Goal: Transaction & Acquisition: Purchase product/service

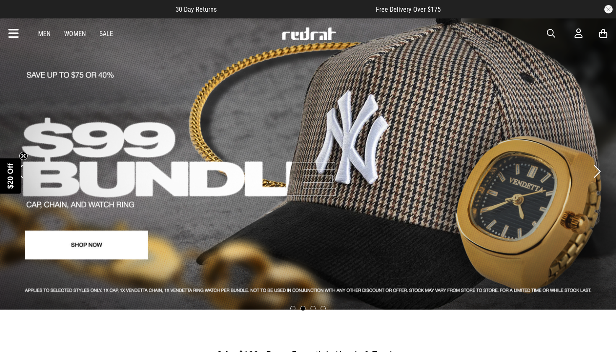
click at [132, 247] on link "2 / 4" at bounding box center [308, 163] width 616 height 293
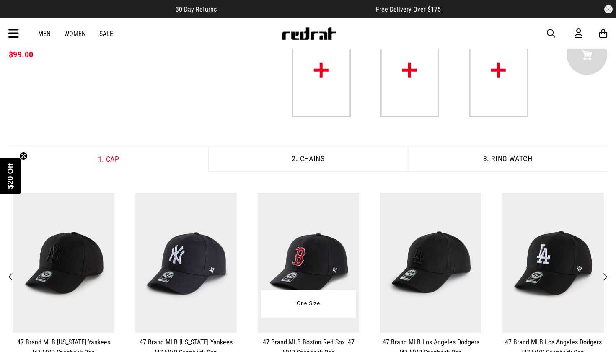
scroll to position [85, 0]
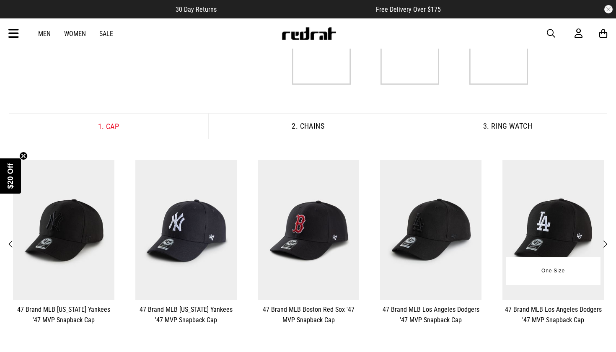
click at [564, 226] on img at bounding box center [553, 230] width 101 height 140
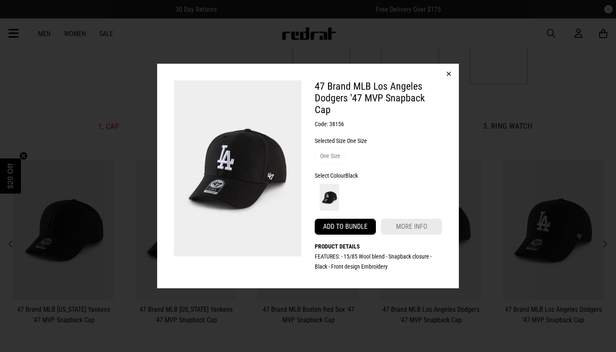
click at [359, 224] on button "Add to bundle" at bounding box center [345, 227] width 61 height 16
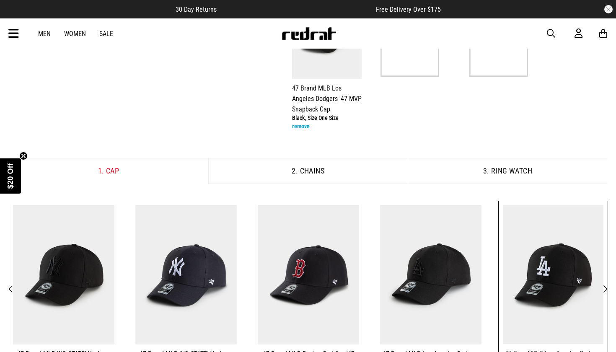
scroll to position [104, 0]
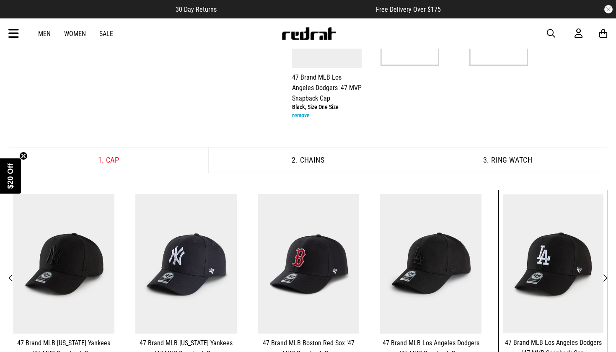
click at [337, 152] on button "2. Chains" at bounding box center [308, 160] width 200 height 26
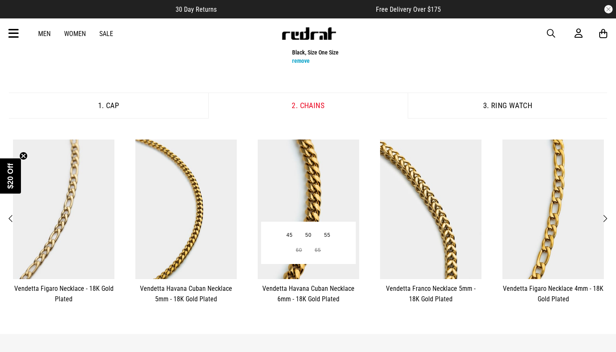
scroll to position [160, 0]
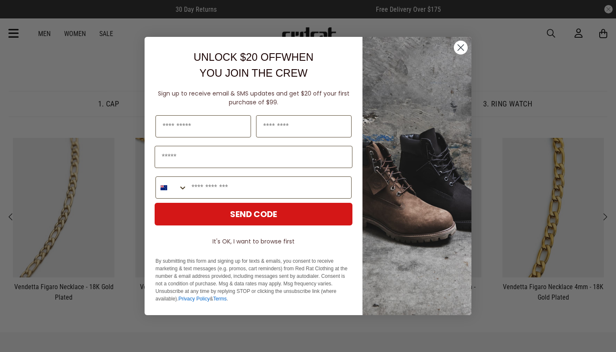
click at [463, 50] on icon "Close dialog" at bounding box center [461, 48] width 6 height 6
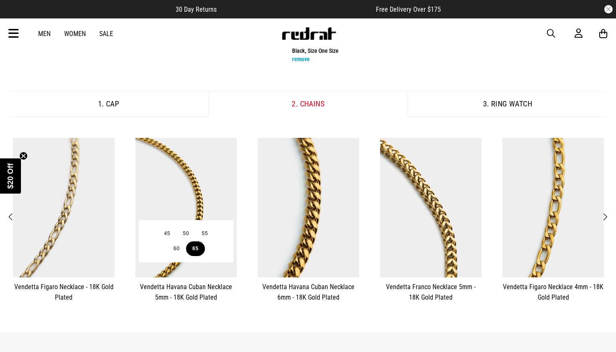
click at [200, 248] on button "65" at bounding box center [195, 249] width 19 height 15
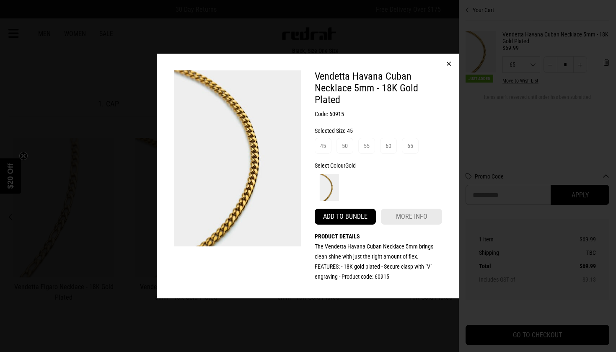
click at [354, 214] on button "Add to bundle" at bounding box center [345, 217] width 61 height 16
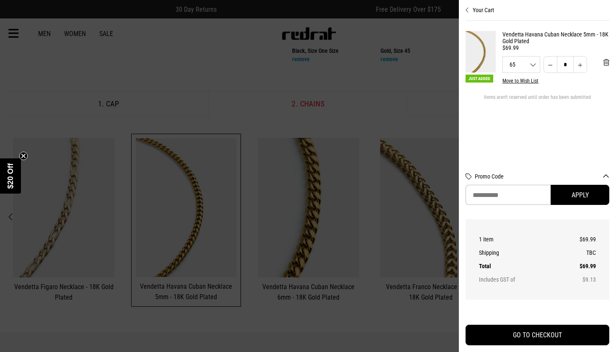
click at [413, 115] on div at bounding box center [308, 176] width 616 height 352
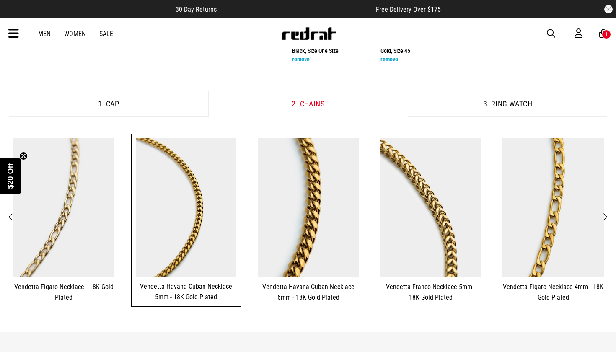
click at [528, 109] on button "3. Ring Watch" at bounding box center [508, 104] width 200 height 26
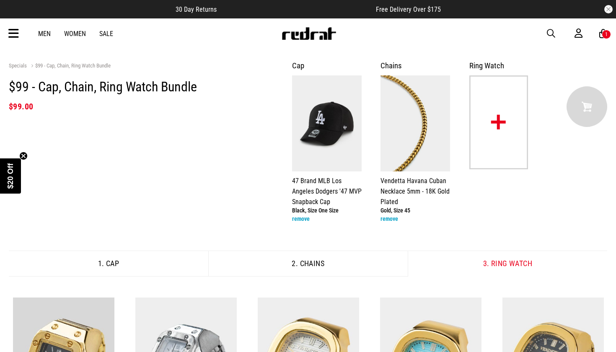
scroll to position [0, 0]
click at [603, 36] on div "1" at bounding box center [606, 34] width 9 height 9
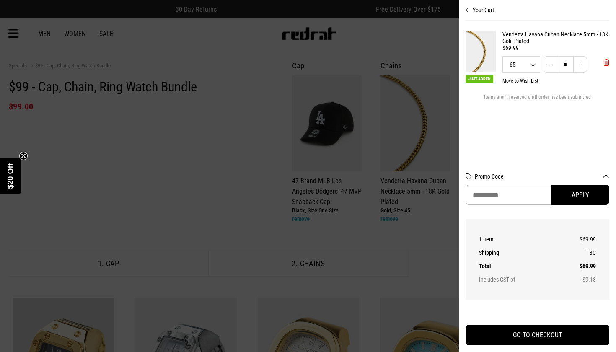
click at [607, 64] on span "'Remove from cart" at bounding box center [607, 63] width 6 height 8
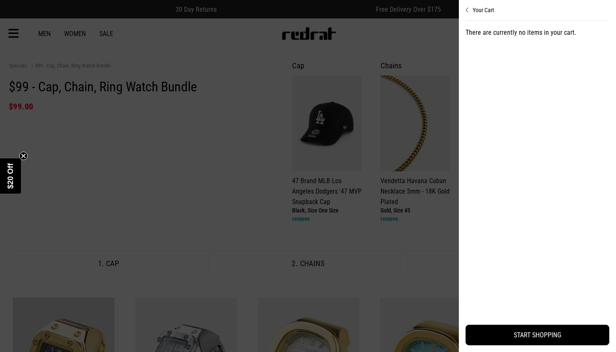
click at [344, 49] on div at bounding box center [308, 176] width 616 height 352
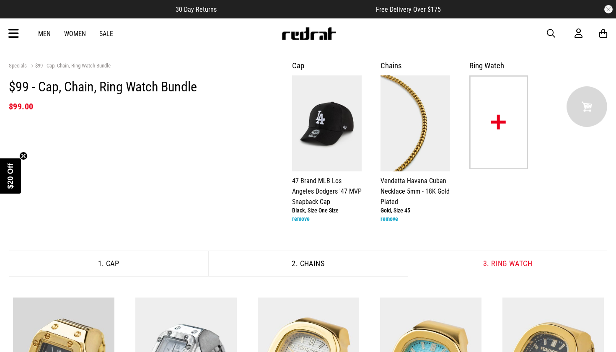
click at [14, 36] on icon at bounding box center [13, 34] width 10 height 14
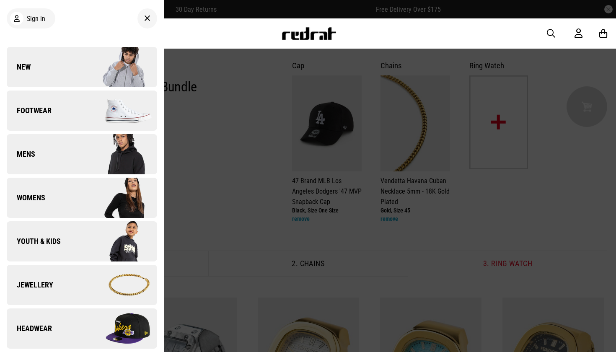
click at [122, 281] on img at bounding box center [119, 285] width 75 height 42
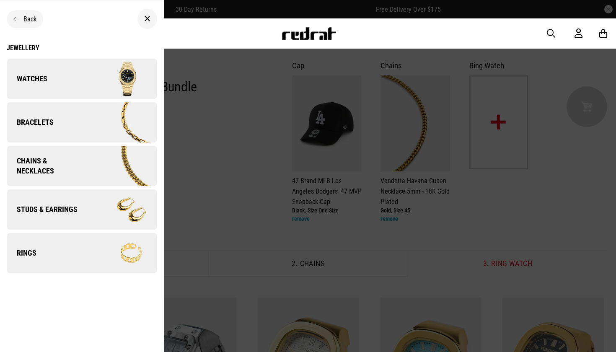
click at [93, 78] on img at bounding box center [119, 79] width 75 height 42
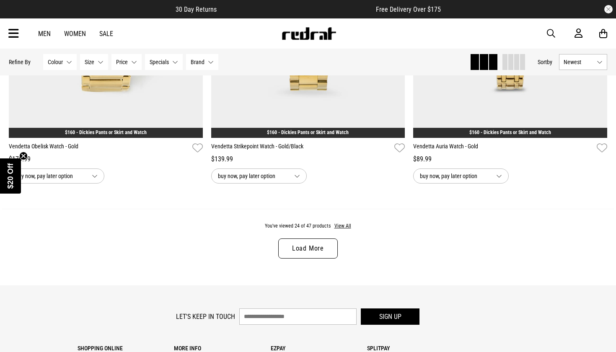
scroll to position [2612, 0]
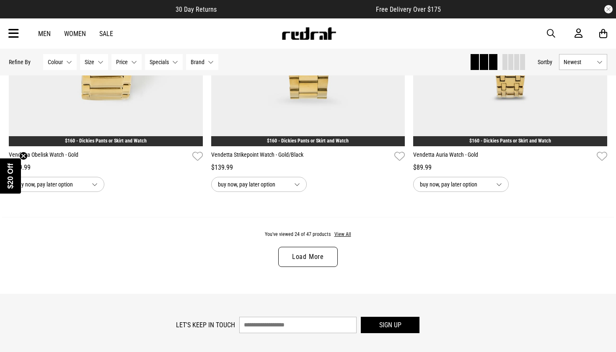
click at [318, 263] on link "Load More" at bounding box center [308, 257] width 60 height 20
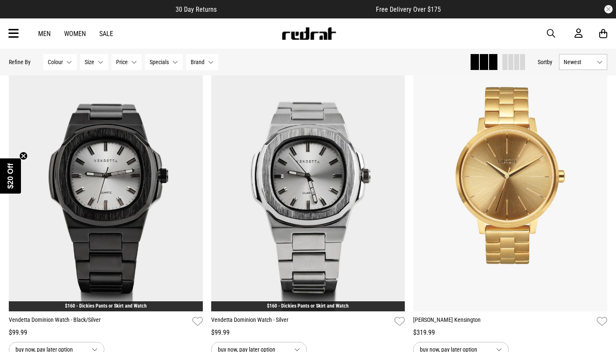
scroll to position [3450, 0]
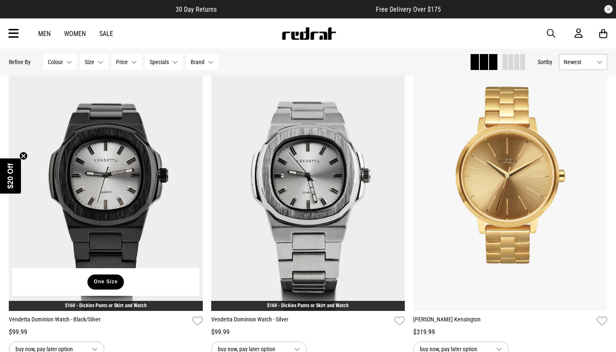
click at [118, 281] on button "One Size" at bounding box center [106, 282] width 36 height 15
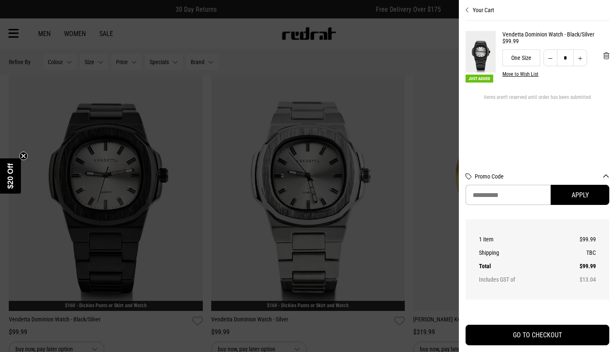
click at [230, 30] on div at bounding box center [308, 176] width 616 height 352
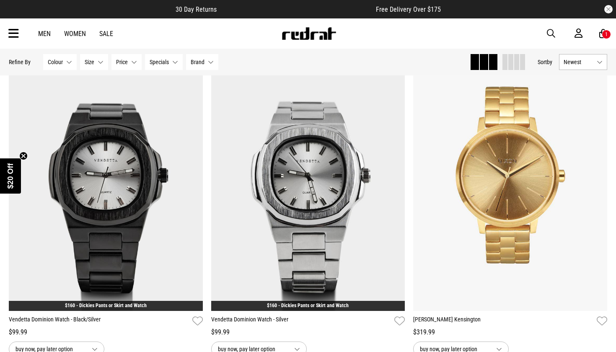
click at [604, 34] on div "1" at bounding box center [606, 34] width 9 height 9
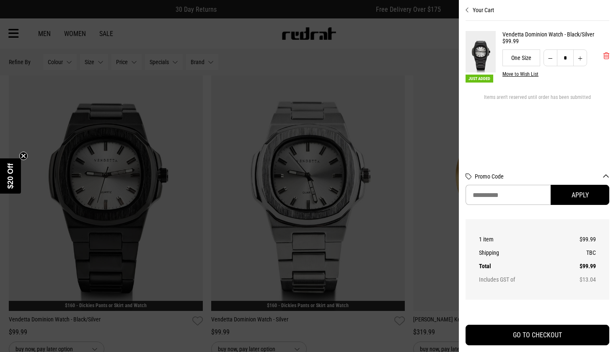
click at [609, 57] on span "'Remove from cart" at bounding box center [607, 56] width 6 height 8
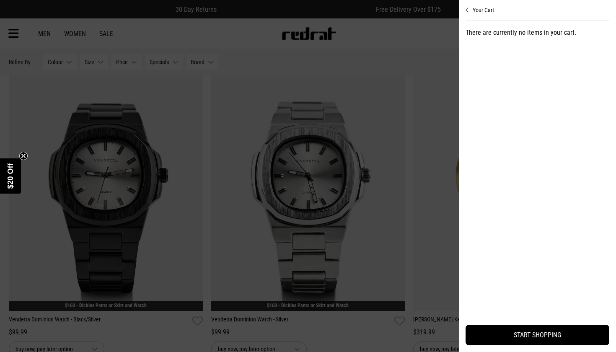
click at [197, 41] on div at bounding box center [308, 176] width 616 height 352
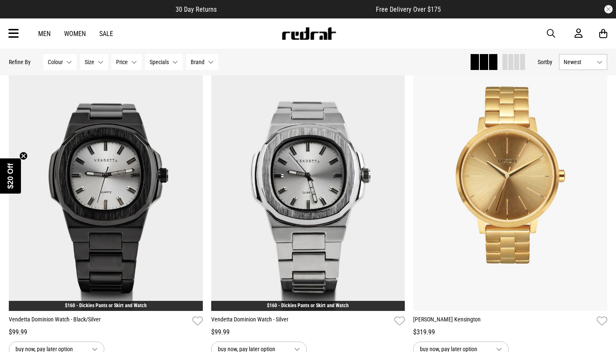
click at [13, 36] on icon at bounding box center [13, 34] width 10 height 14
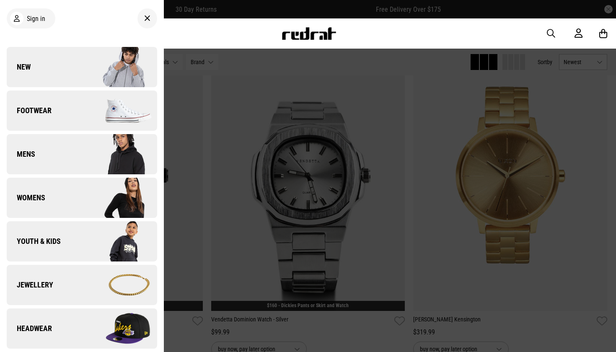
click at [114, 122] on img at bounding box center [119, 111] width 75 height 42
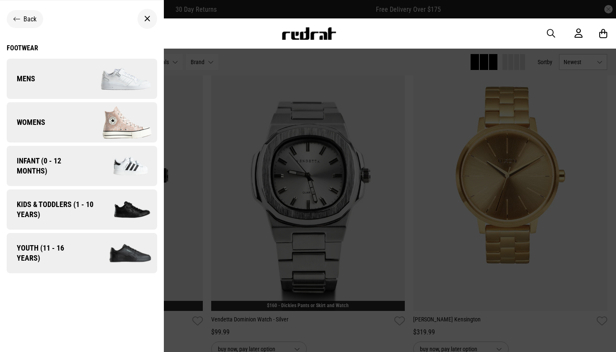
click at [129, 83] on img at bounding box center [119, 79] width 75 height 42
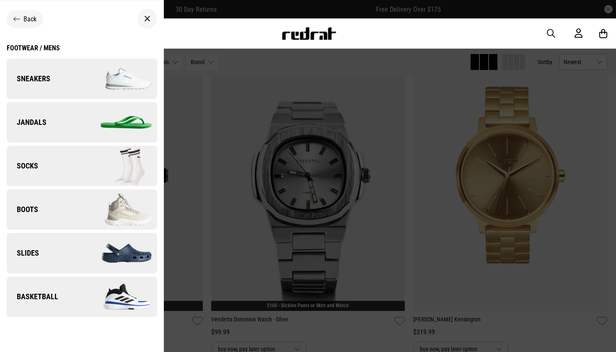
click at [131, 249] on img at bounding box center [119, 253] width 75 height 42
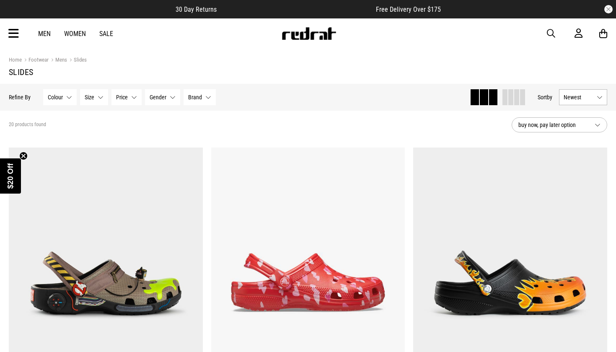
click at [45, 34] on link "Men" at bounding box center [44, 34] width 13 height 8
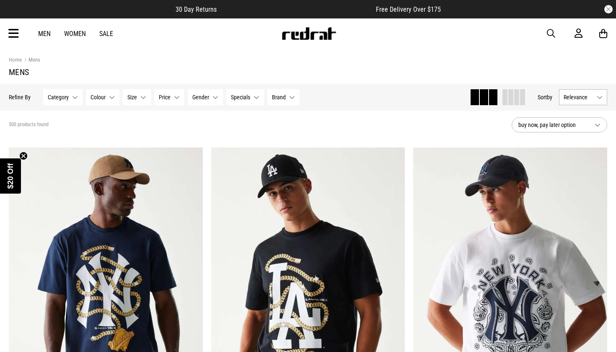
click at [143, 97] on button "Size None selected" at bounding box center [137, 97] width 28 height 16
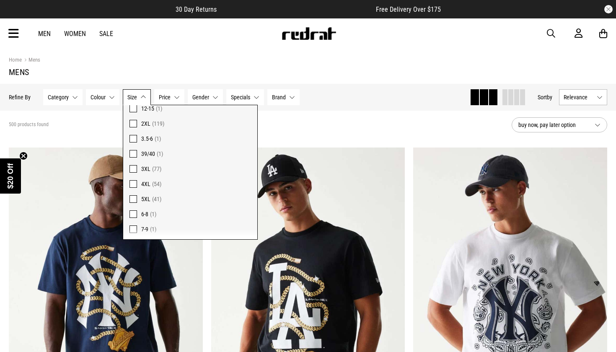
scroll to position [476, 0]
click at [131, 192] on span at bounding box center [134, 192] width 8 height 8
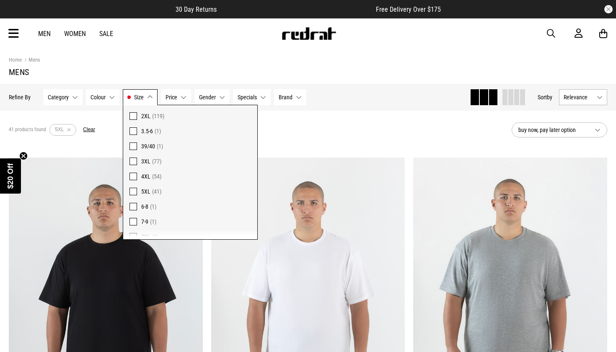
click at [354, 124] on div "41 products found Active Filters 5XL Clear" at bounding box center [257, 129] width 496 height 25
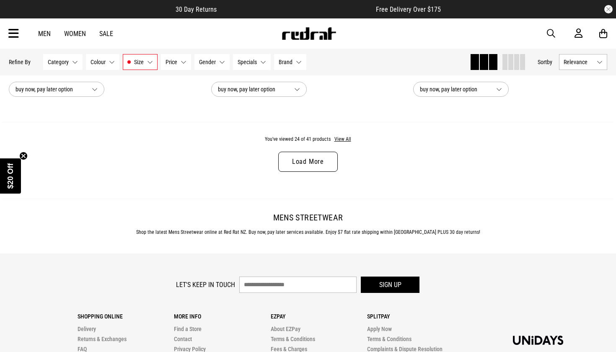
scroll to position [2707, 0]
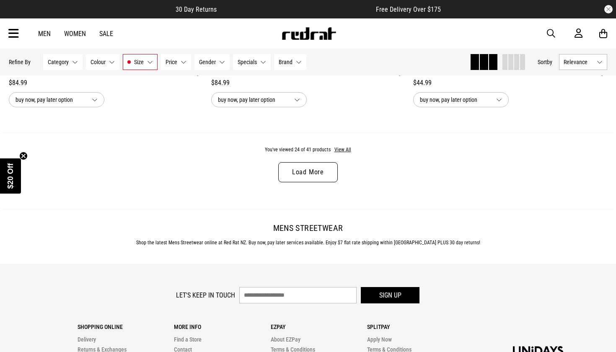
click at [314, 180] on link "Load More" at bounding box center [308, 172] width 60 height 20
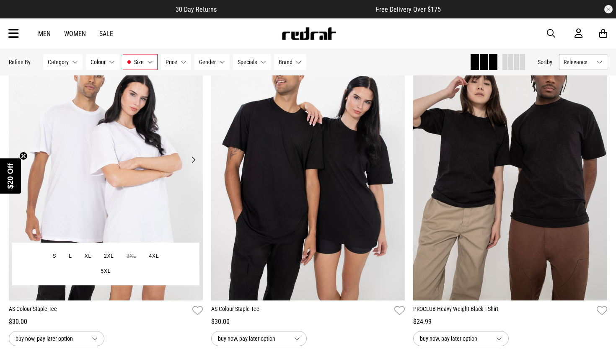
scroll to position [4149, 0]
